Goal: Task Accomplishment & Management: Complete application form

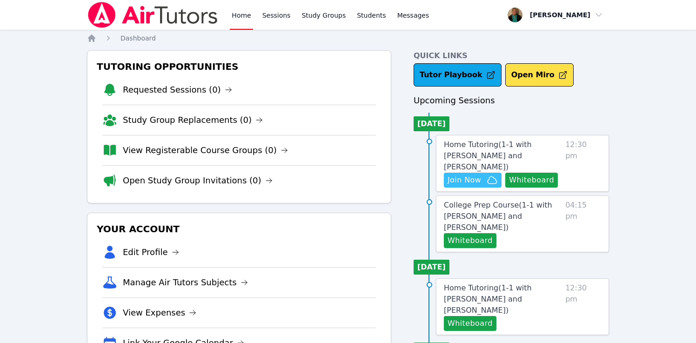
click at [475, 174] on span "Join Now" at bounding box center [464, 179] width 33 height 11
click at [415, 12] on span "Messages" at bounding box center [413, 15] width 32 height 9
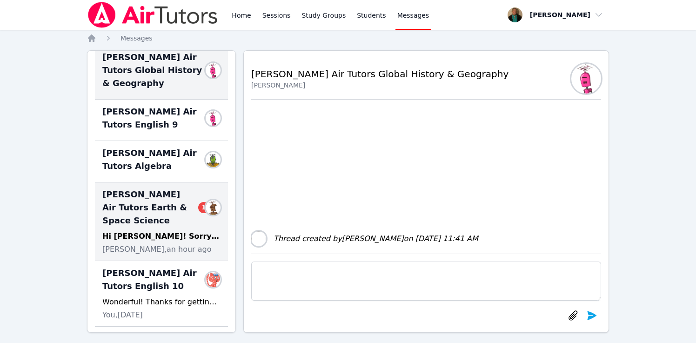
scroll to position [79, 0]
click at [156, 216] on div "Blake Hafner Air Tutors Earth & Space Science 1 Members Hi Amy! Sorry for the d…" at bounding box center [161, 221] width 133 height 79
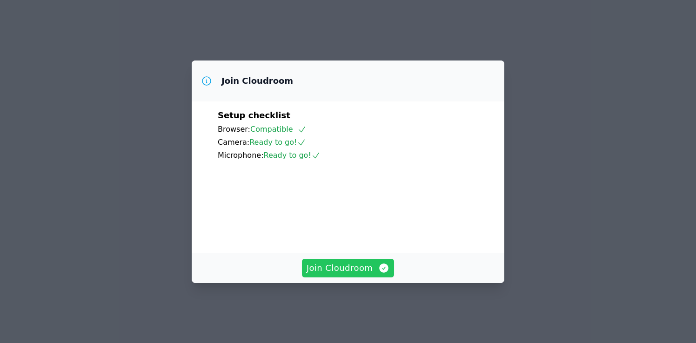
click at [349, 274] on span "Join Cloudroom" at bounding box center [348, 267] width 83 height 13
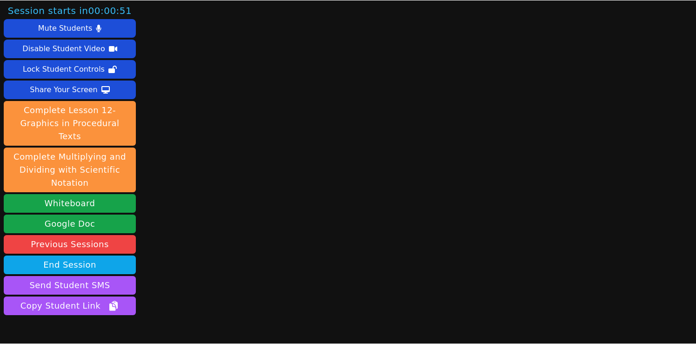
scroll to position [39, 0]
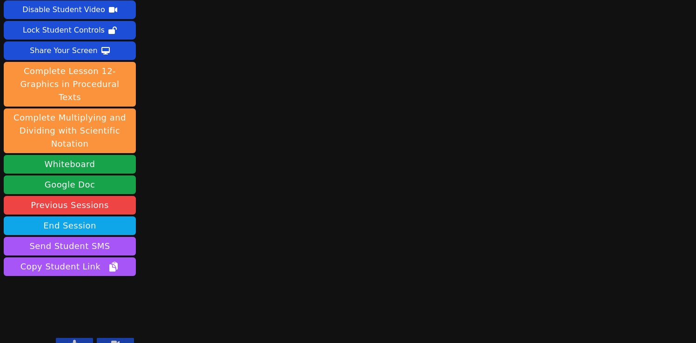
click at [80, 338] on button at bounding box center [74, 343] width 37 height 11
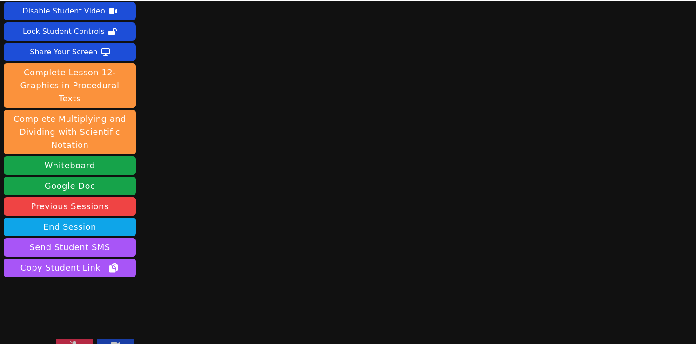
scroll to position [38, 0]
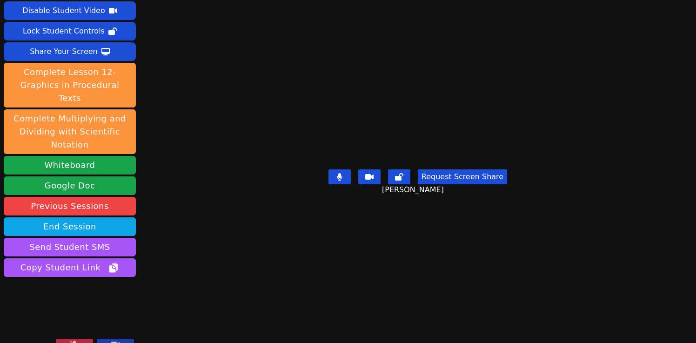
click at [73, 341] on icon at bounding box center [74, 344] width 9 height 7
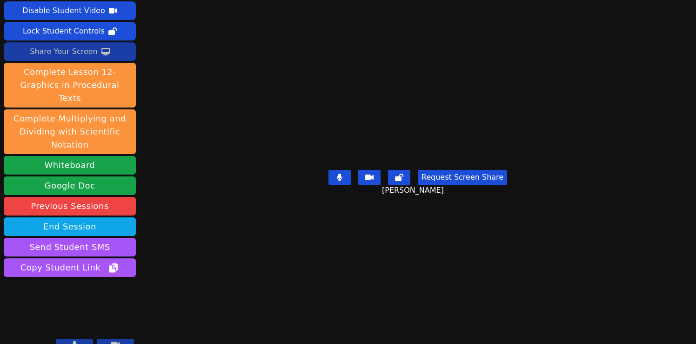
click at [60, 50] on div "Share Your Screen" at bounding box center [64, 51] width 68 height 15
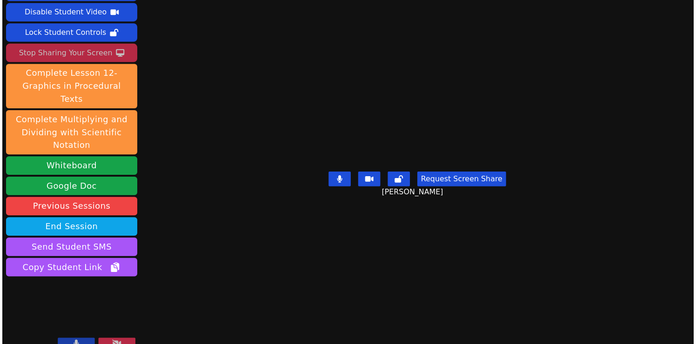
scroll to position [35, 0]
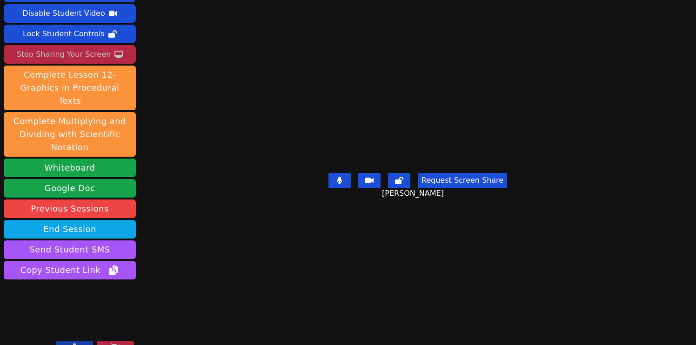
click at [480, 188] on button "Request Screen Share" at bounding box center [462, 180] width 89 height 15
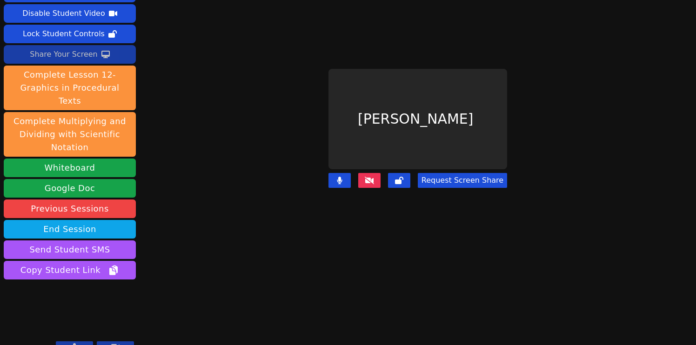
click at [458, 175] on button "Request Screen Share" at bounding box center [462, 180] width 89 height 15
click at [458, 178] on button "Request Screen Share" at bounding box center [462, 180] width 89 height 15
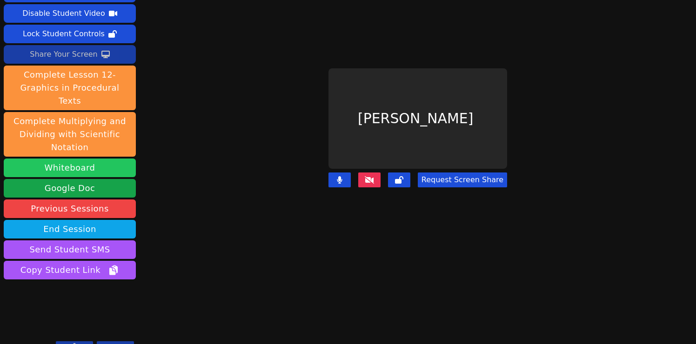
click at [80, 159] on button "Whiteboard" at bounding box center [70, 168] width 132 height 19
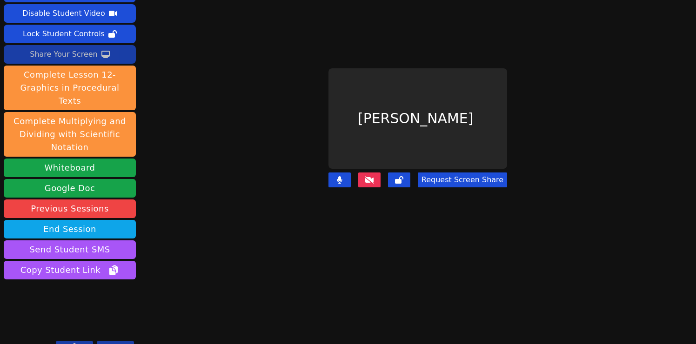
click at [489, 179] on button "Request Screen Share" at bounding box center [462, 180] width 89 height 15
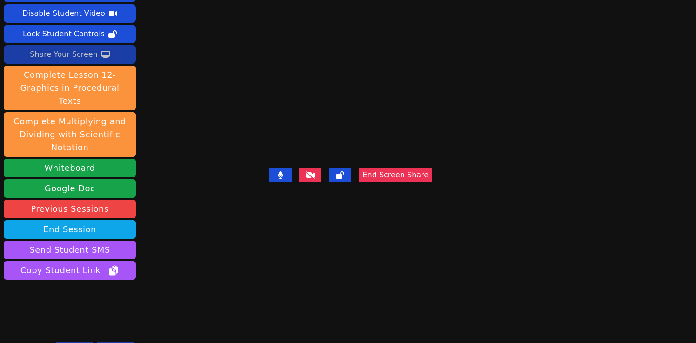
click at [81, 53] on div "Share Your Screen" at bounding box center [64, 54] width 68 height 15
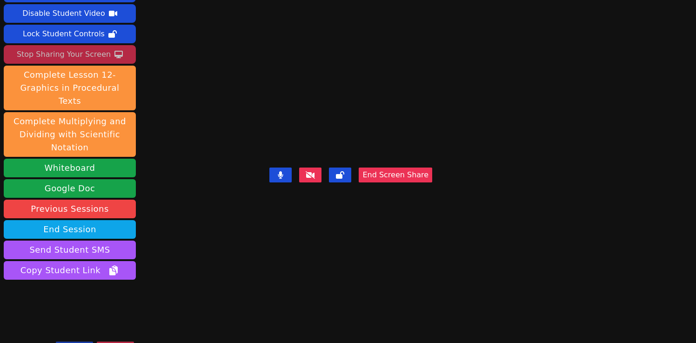
click at [113, 308] on video at bounding box center [70, 318] width 132 height 74
click at [92, 304] on video at bounding box center [70, 318] width 132 height 74
click at [105, 298] on video at bounding box center [70, 318] width 132 height 74
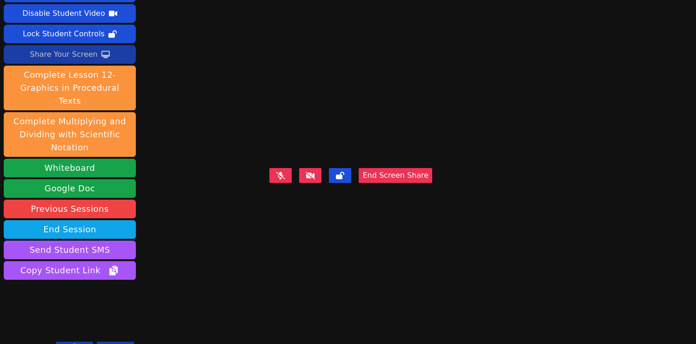
click at [76, 342] on icon at bounding box center [75, 346] width 6 height 7
click at [79, 341] on button at bounding box center [74, 346] width 37 height 11
click at [80, 51] on div "Share Your Screen" at bounding box center [64, 54] width 68 height 15
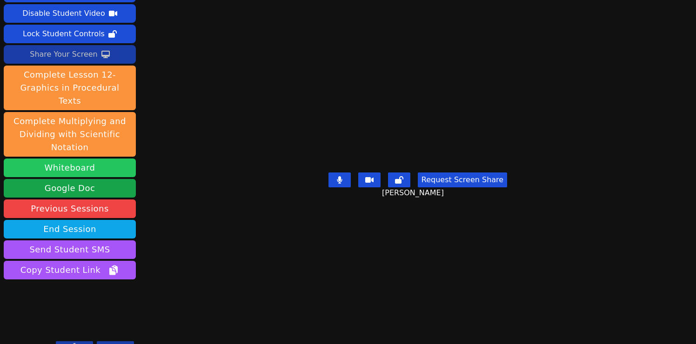
click at [91, 159] on button "Whiteboard" at bounding box center [70, 168] width 132 height 19
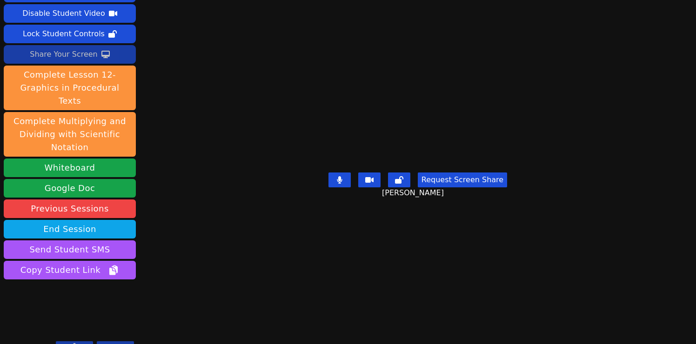
click at [488, 187] on button "Request Screen Share" at bounding box center [462, 180] width 89 height 15
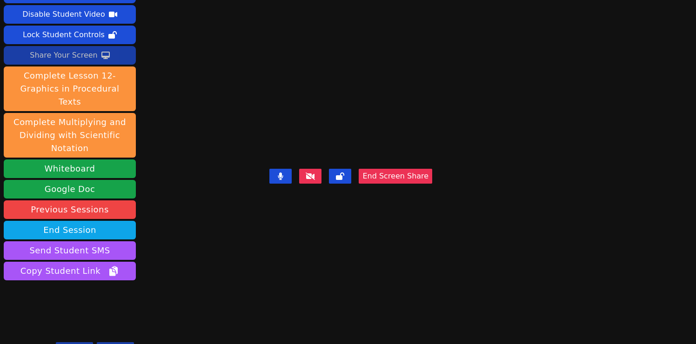
scroll to position [37, 0]
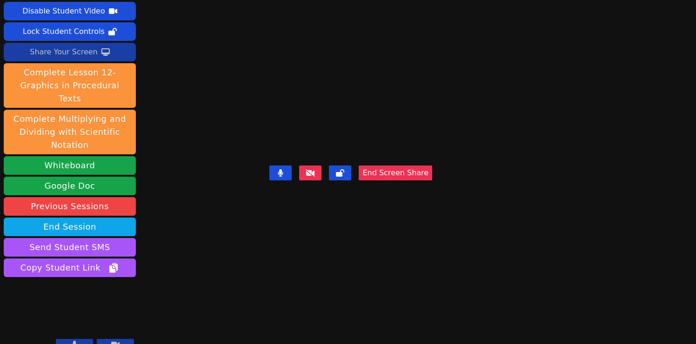
click at [80, 339] on button at bounding box center [74, 344] width 37 height 11
click at [77, 341] on icon at bounding box center [74, 344] width 9 height 7
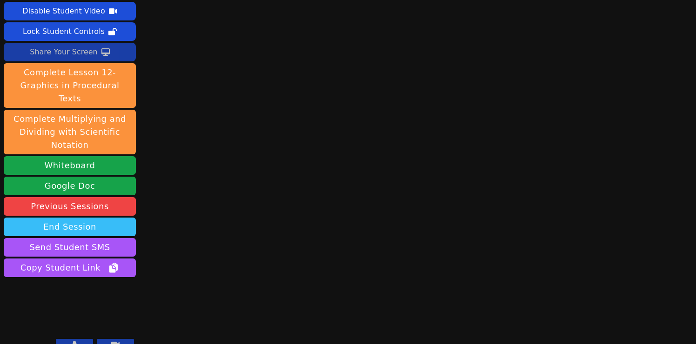
click at [94, 218] on button "End Session" at bounding box center [70, 227] width 132 height 19
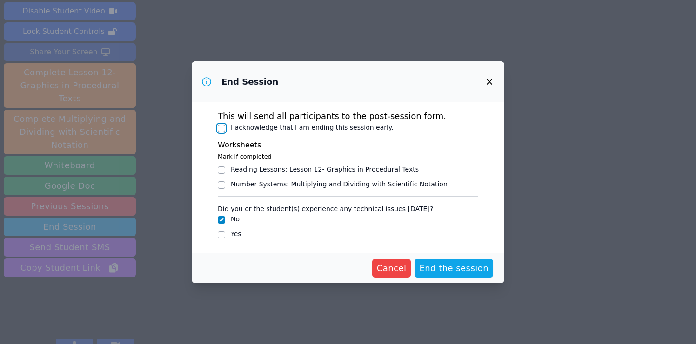
click at [221, 127] on input "I acknowledge that I am ending this session early." at bounding box center [221, 128] width 7 height 7
checkbox input "true"
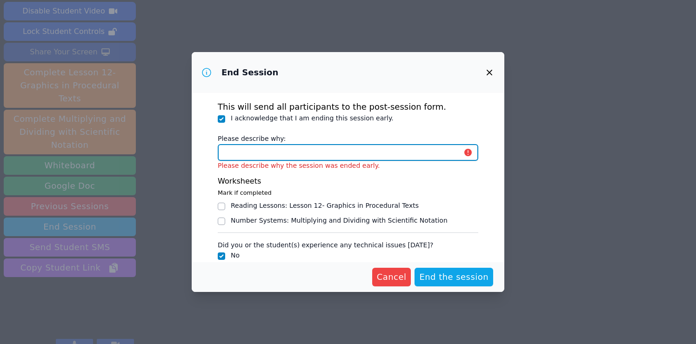
click at [290, 153] on input "Please describe why:" at bounding box center [348, 152] width 261 height 17
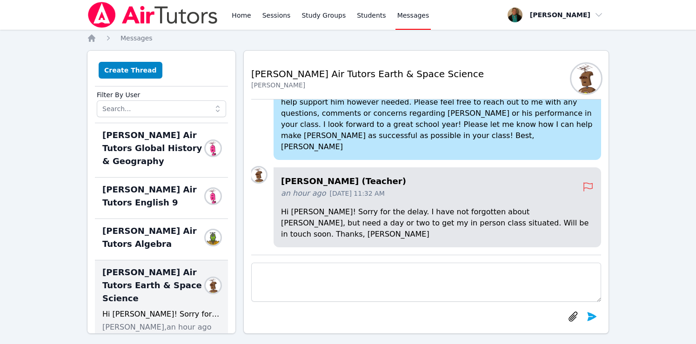
scroll to position [79, 0]
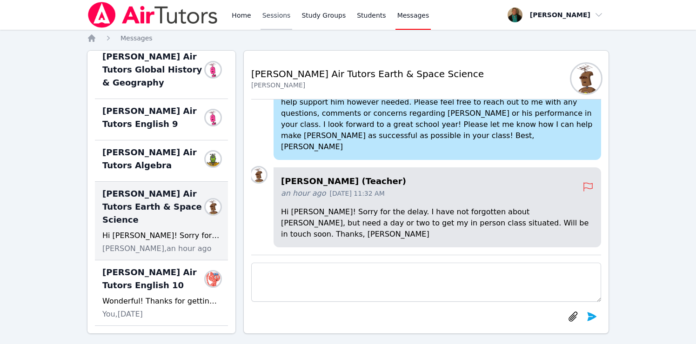
click at [266, 16] on link "Sessions" at bounding box center [277, 15] width 32 height 30
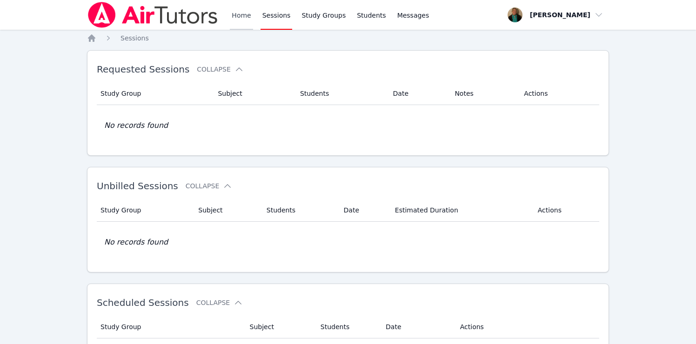
click at [238, 13] on link "Home" at bounding box center [241, 15] width 23 height 30
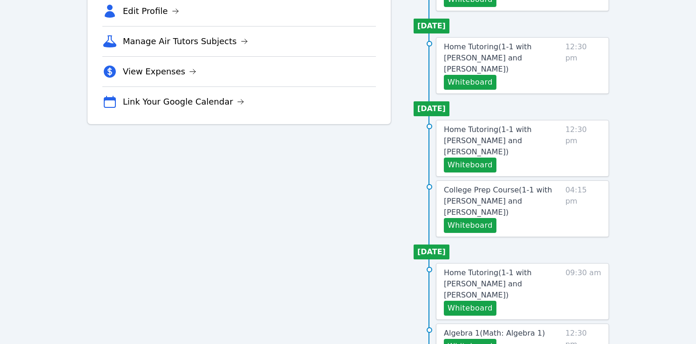
scroll to position [241, 0]
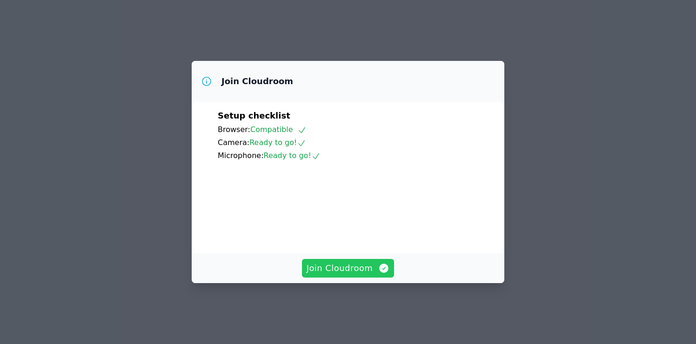
click at [328, 268] on span "Join Cloudroom" at bounding box center [348, 268] width 83 height 13
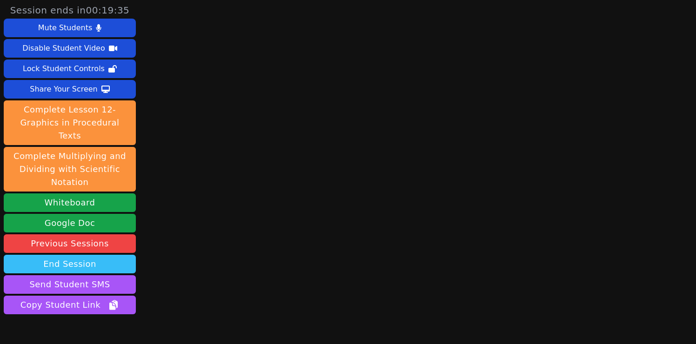
click at [93, 255] on button "End Session" at bounding box center [70, 264] width 132 height 19
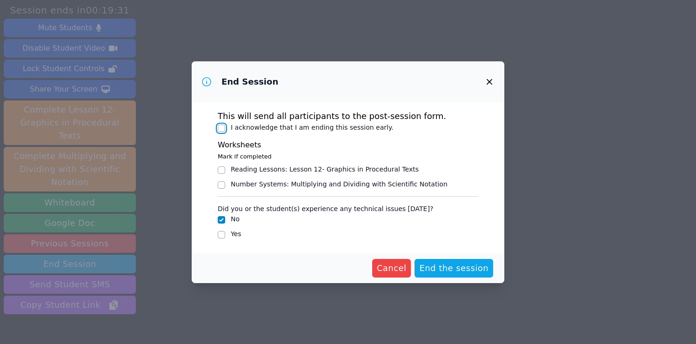
click at [219, 130] on input "I acknowledge that I am ending this session early." at bounding box center [221, 128] width 7 height 7
checkbox input "true"
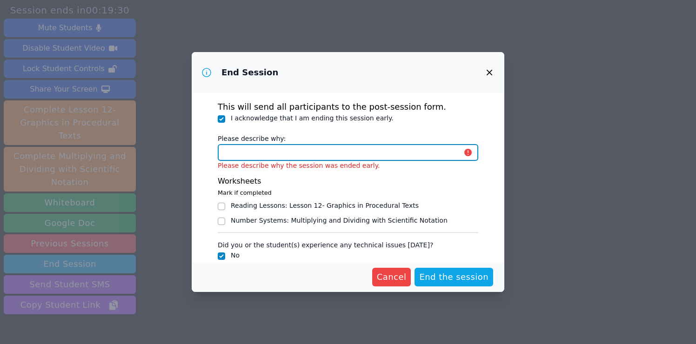
click at [257, 156] on input "Please describe why:" at bounding box center [348, 152] width 261 height 17
type input "student ended session early"
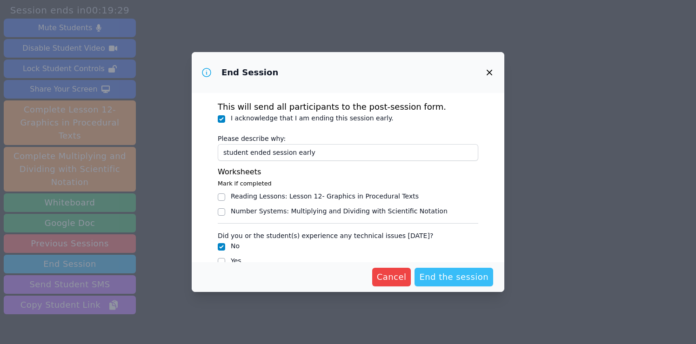
click at [473, 277] on span "End the session" at bounding box center [453, 277] width 69 height 13
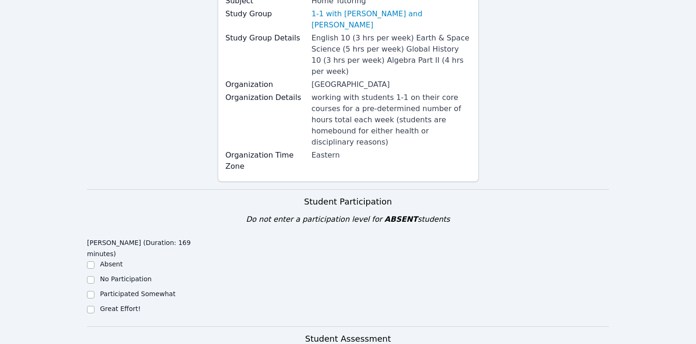
scroll to position [137, 0]
click at [90, 305] on input "Great Effort!" at bounding box center [90, 308] width 7 height 7
checkbox input "true"
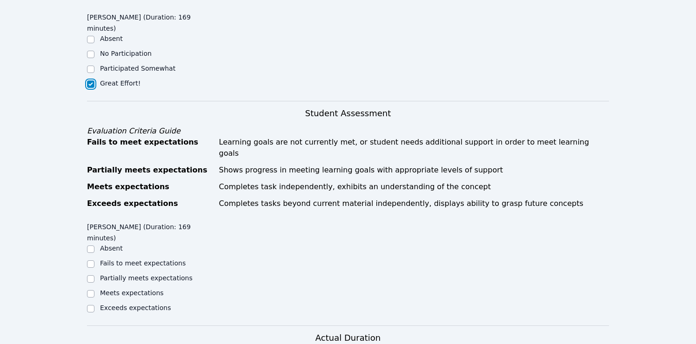
scroll to position [364, 0]
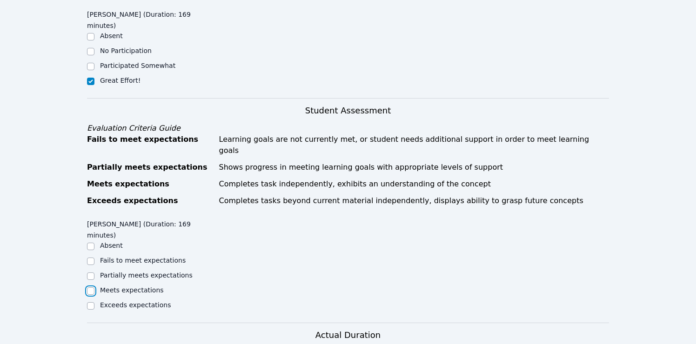
click at [90, 287] on input "Meets expectations" at bounding box center [90, 290] width 7 height 7
checkbox input "true"
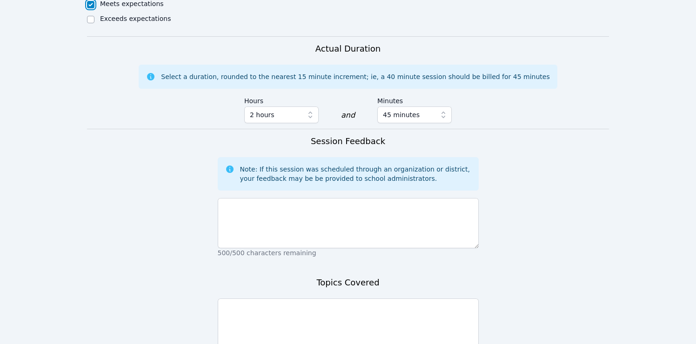
scroll to position [661, 0]
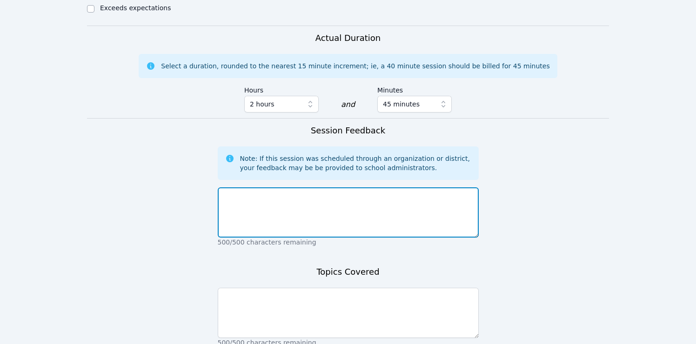
click at [287, 187] on textarea at bounding box center [348, 212] width 261 height 50
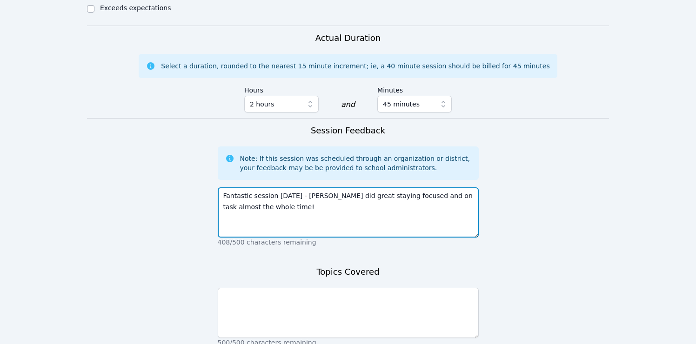
type textarea "Fantastic session today - Blake did great staying focused and on task almost th…"
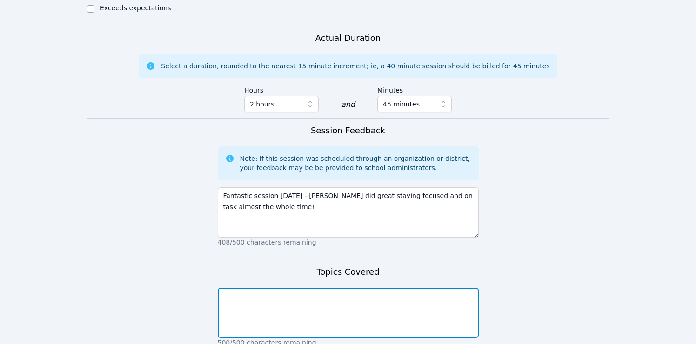
click at [282, 288] on textarea at bounding box center [348, 313] width 261 height 50
type textarea "Algebra review with integers and figurative language for English 10 as well as …"
